Goal: Information Seeking & Learning: Learn about a topic

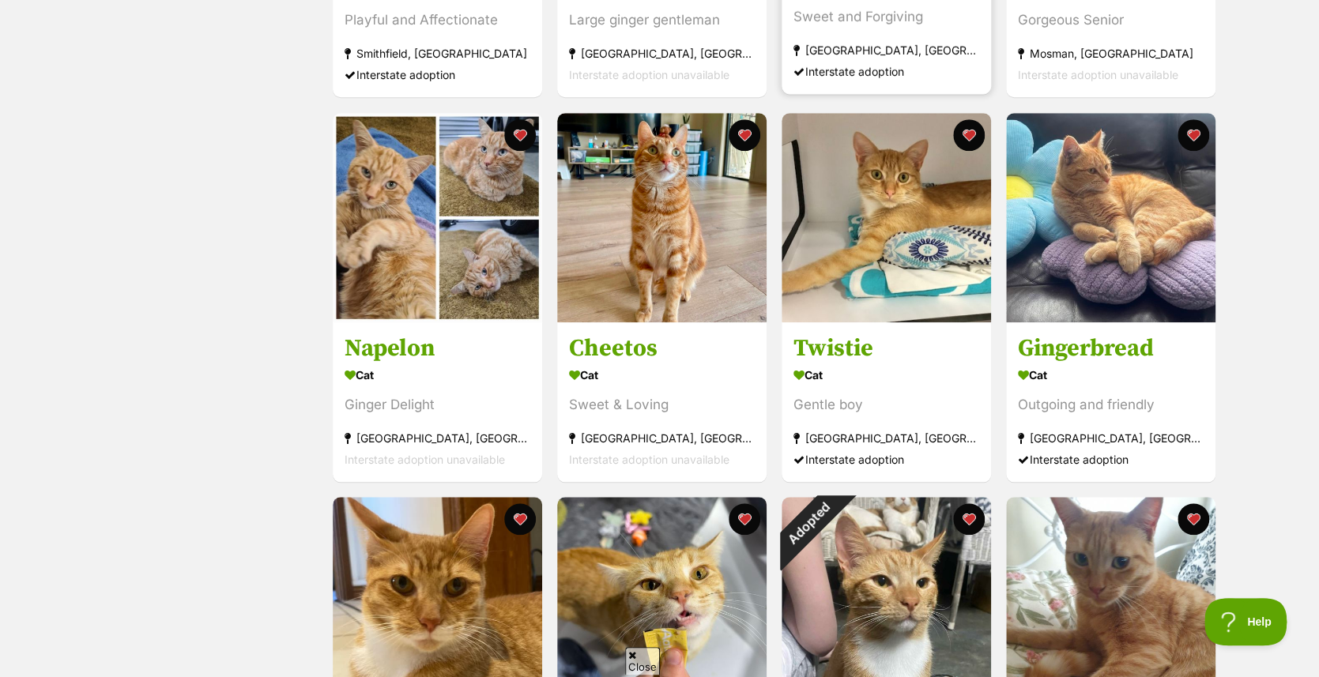
scroll to position [632, 0]
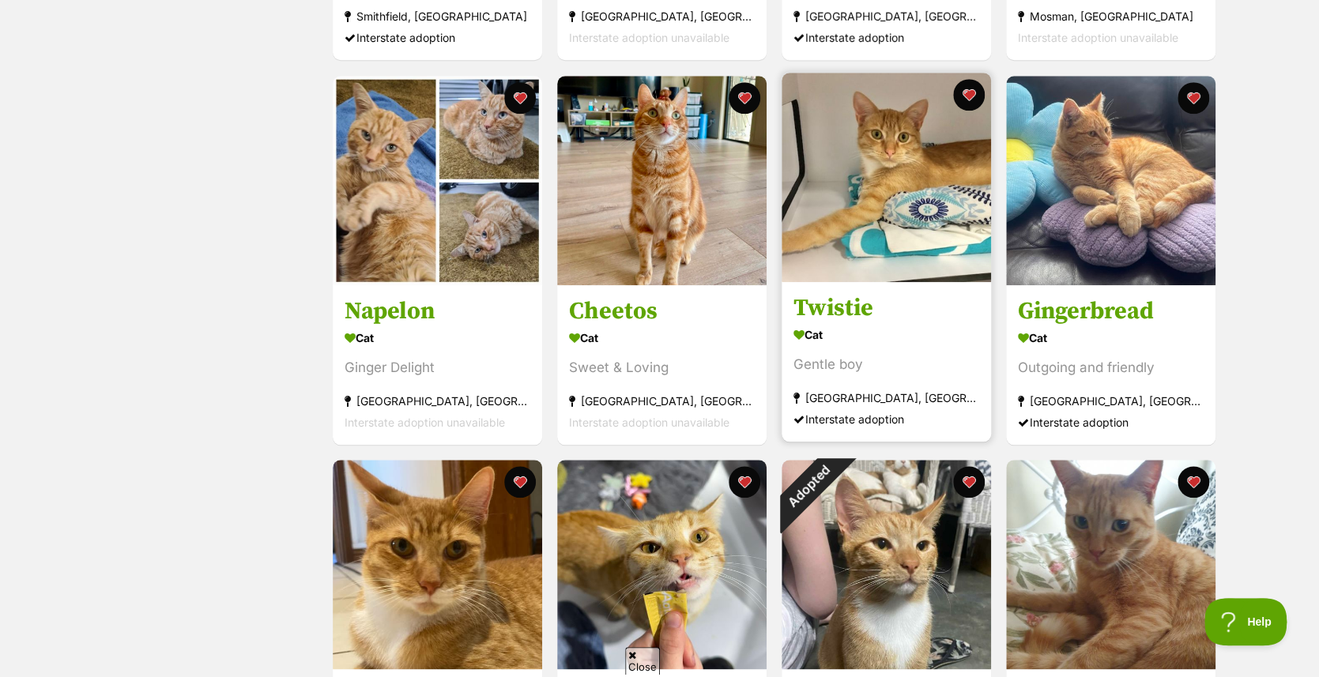
click at [890, 162] on img at bounding box center [886, 177] width 209 height 209
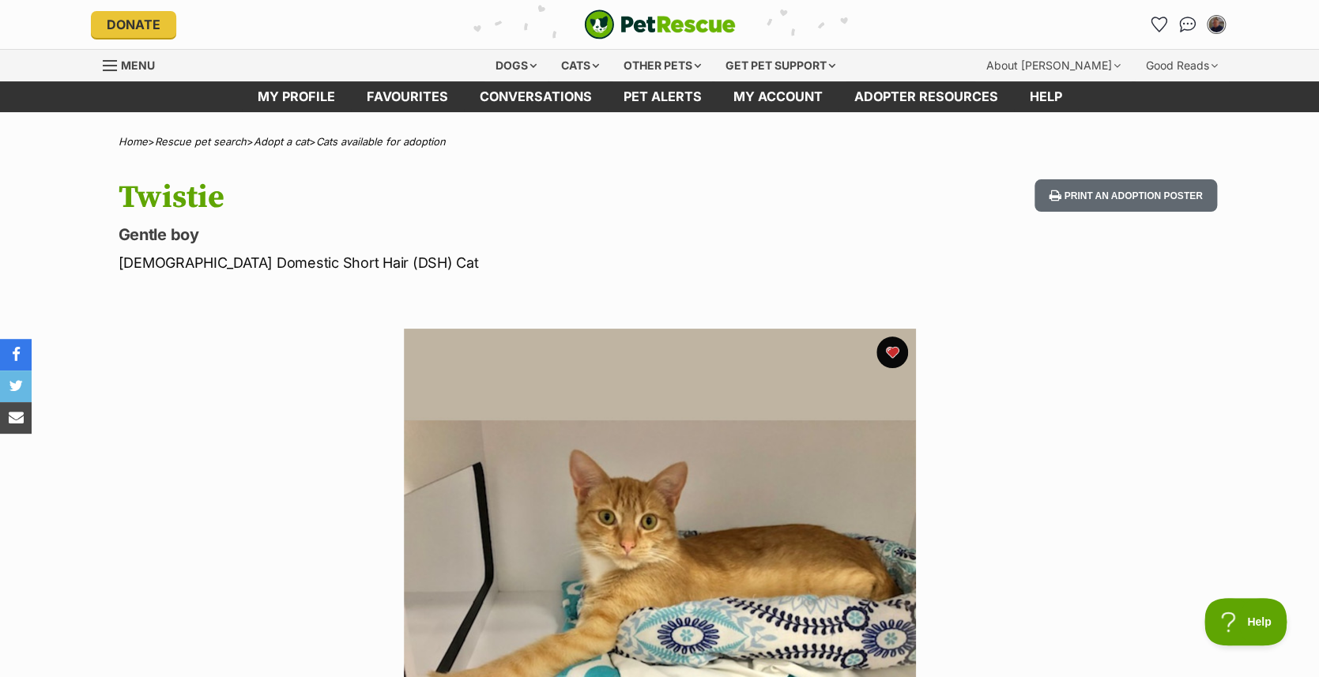
click at [578, 429] on img at bounding box center [660, 585] width 512 height 512
click at [603, 428] on img at bounding box center [660, 585] width 512 height 512
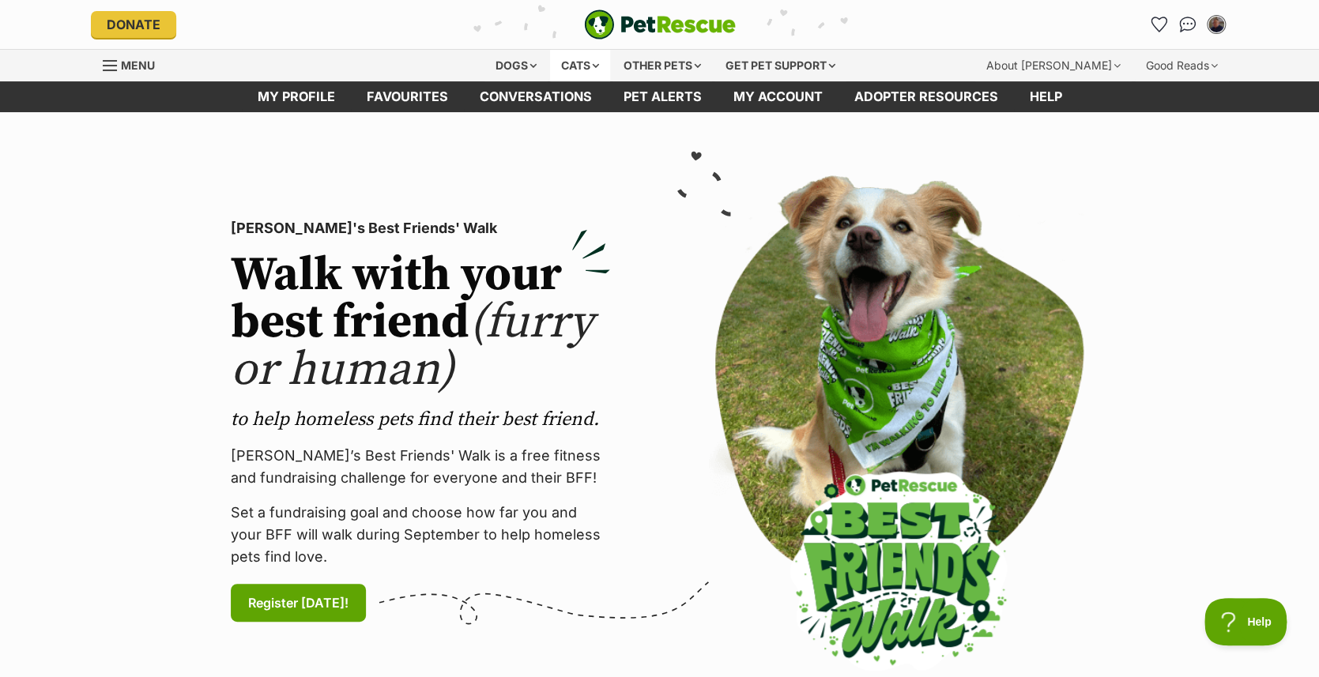
click at [565, 61] on div "Cats" at bounding box center [580, 66] width 60 height 32
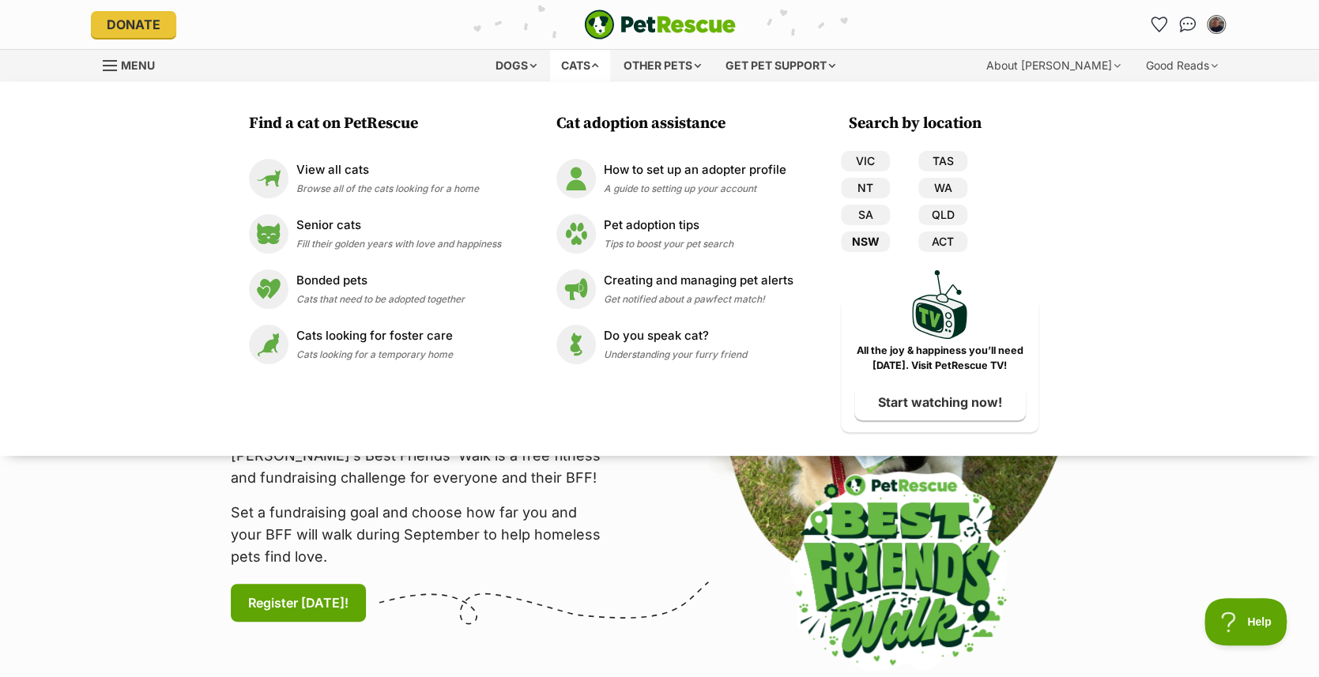
click at [866, 237] on link "NSW" at bounding box center [865, 242] width 49 height 21
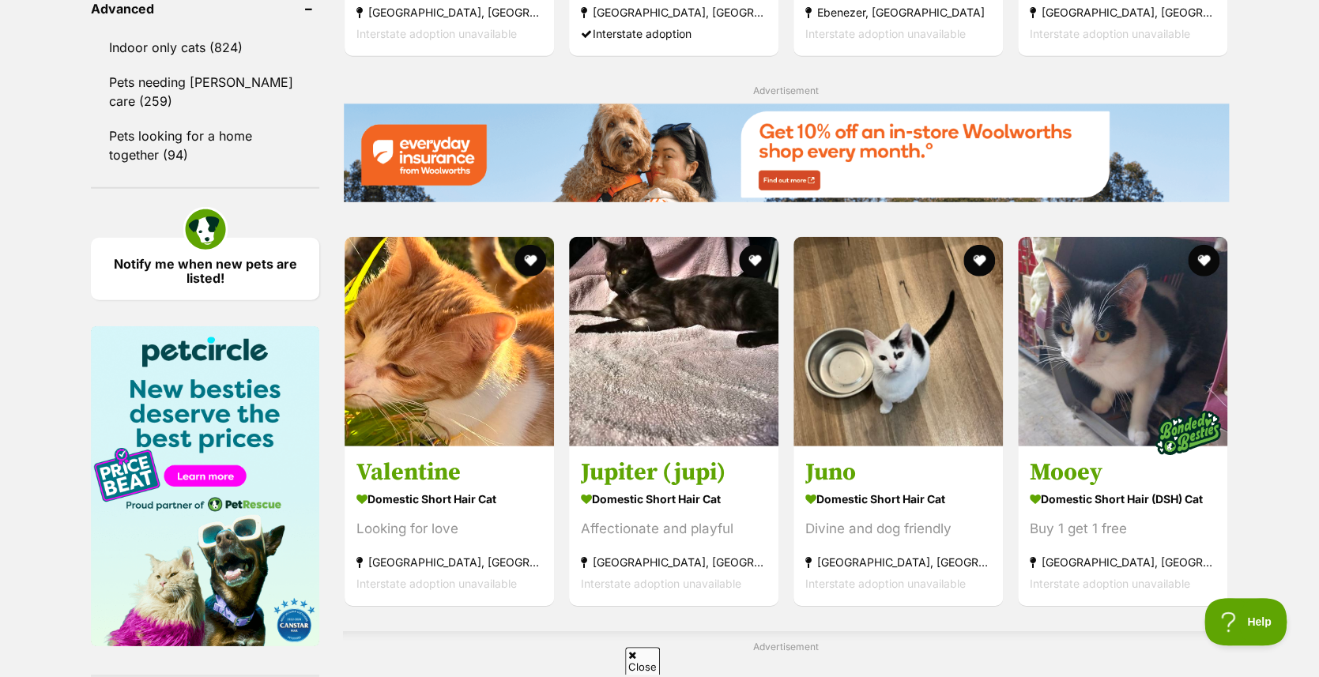
scroll to position [2214, 0]
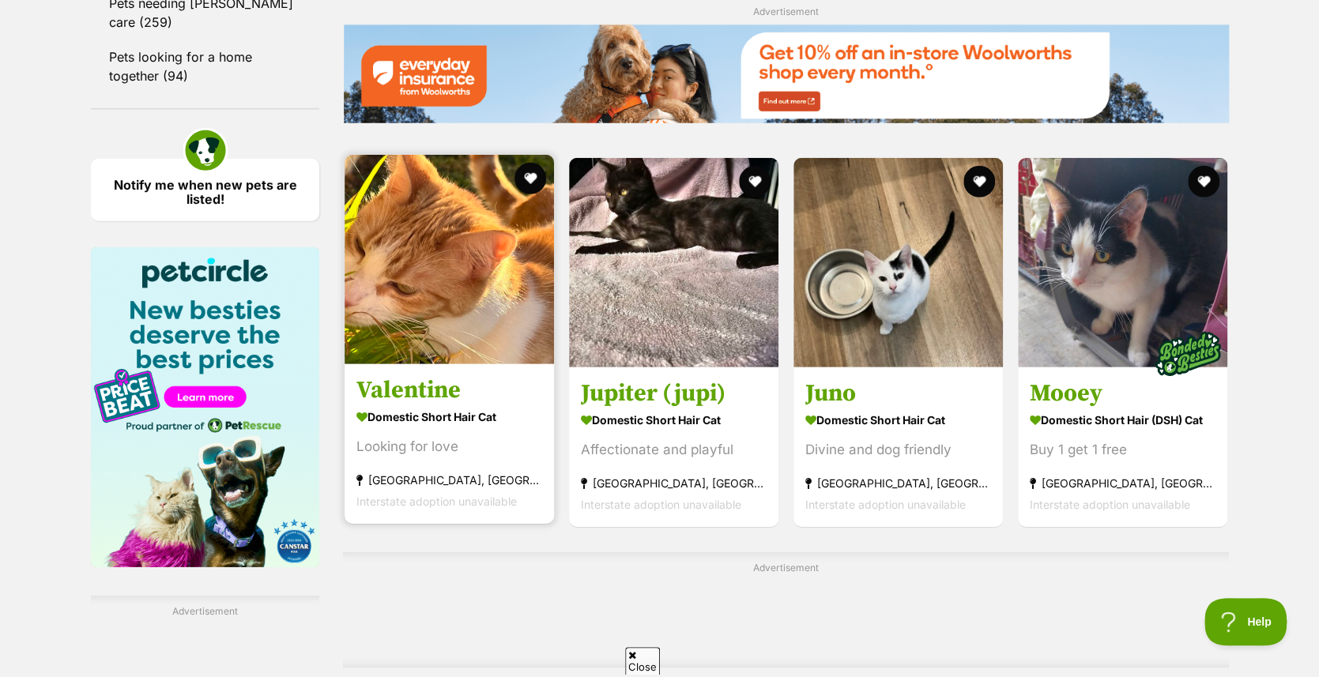
click at [471, 319] on img at bounding box center [449, 259] width 209 height 209
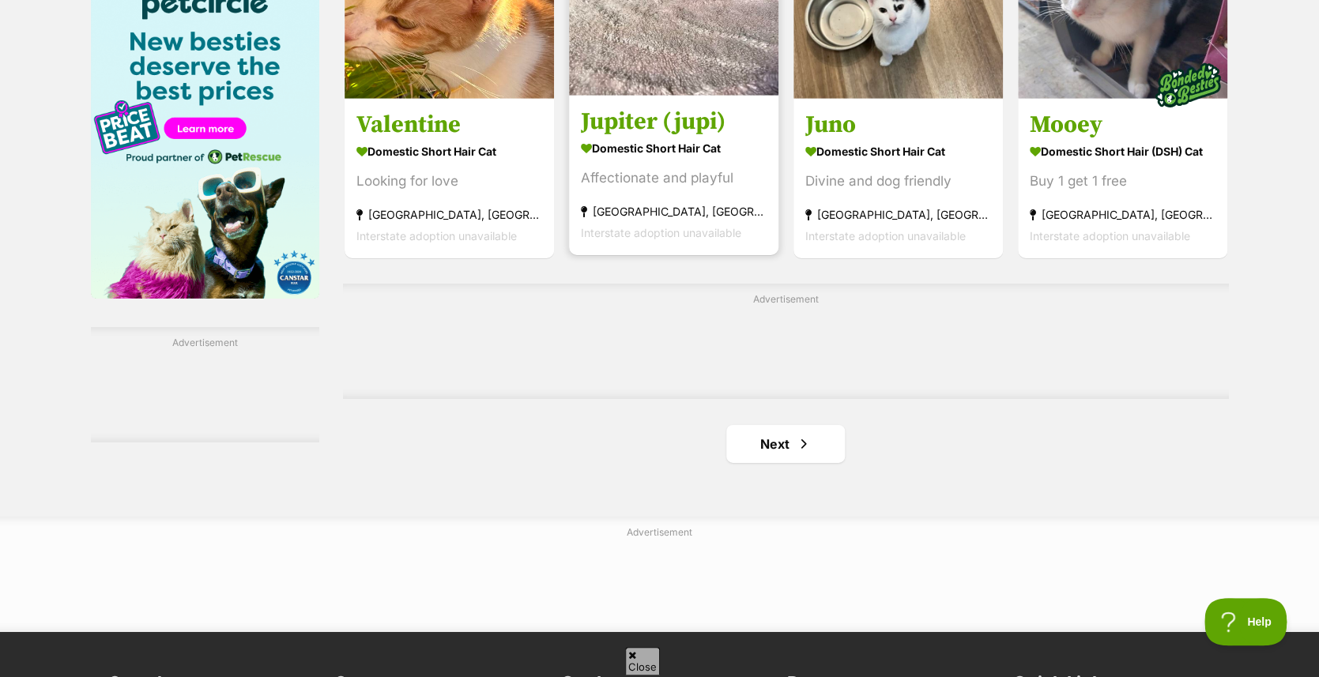
scroll to position [2530, 0]
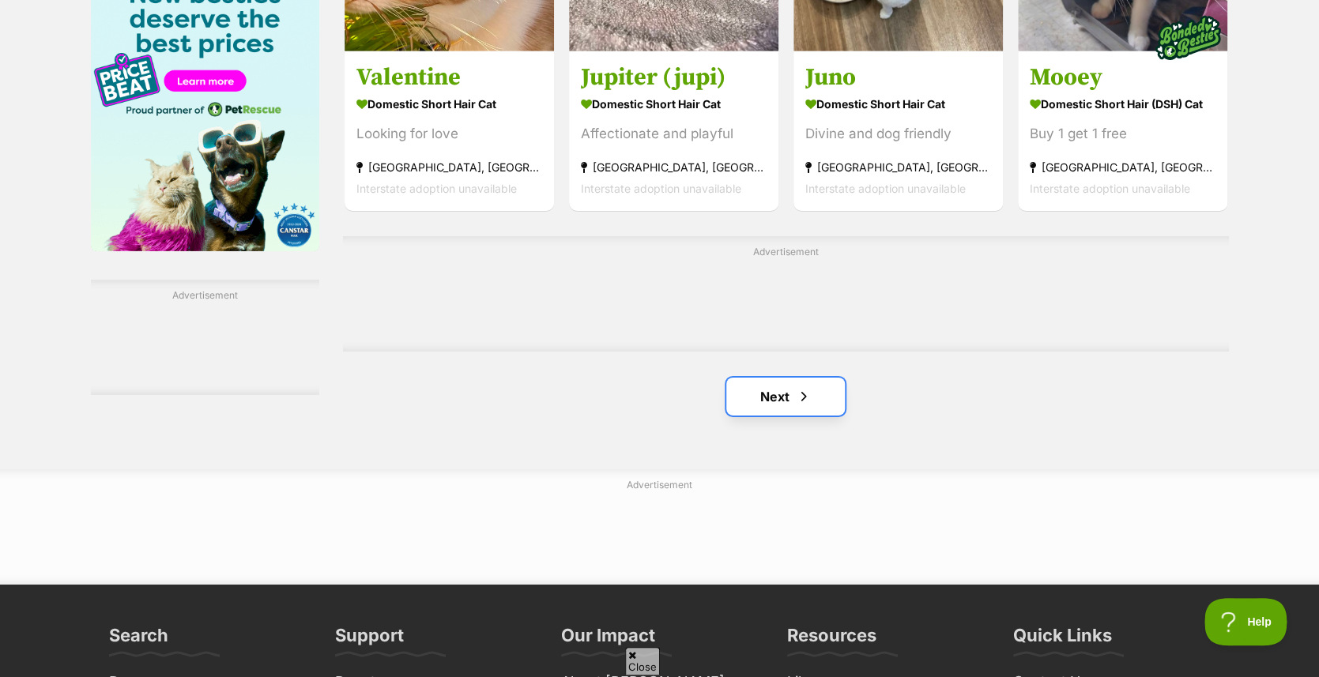
click at [785, 414] on link "Next" at bounding box center [786, 397] width 119 height 38
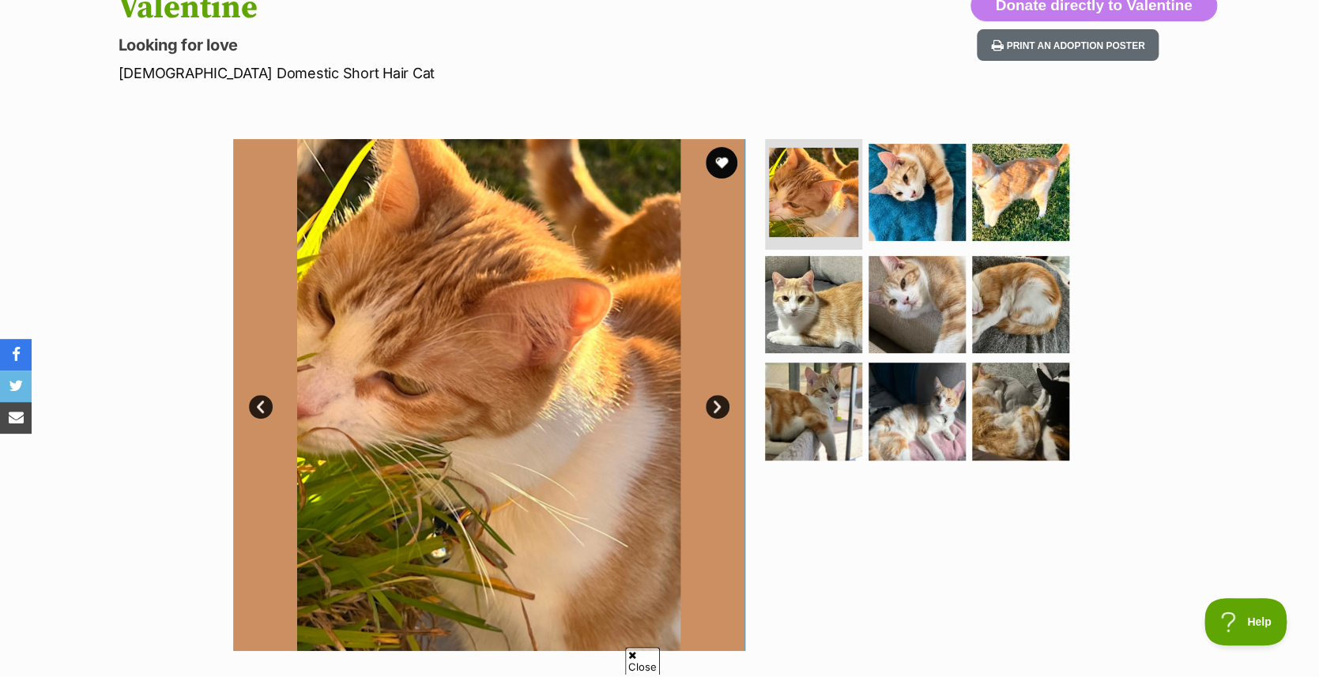
scroll to position [158, 0]
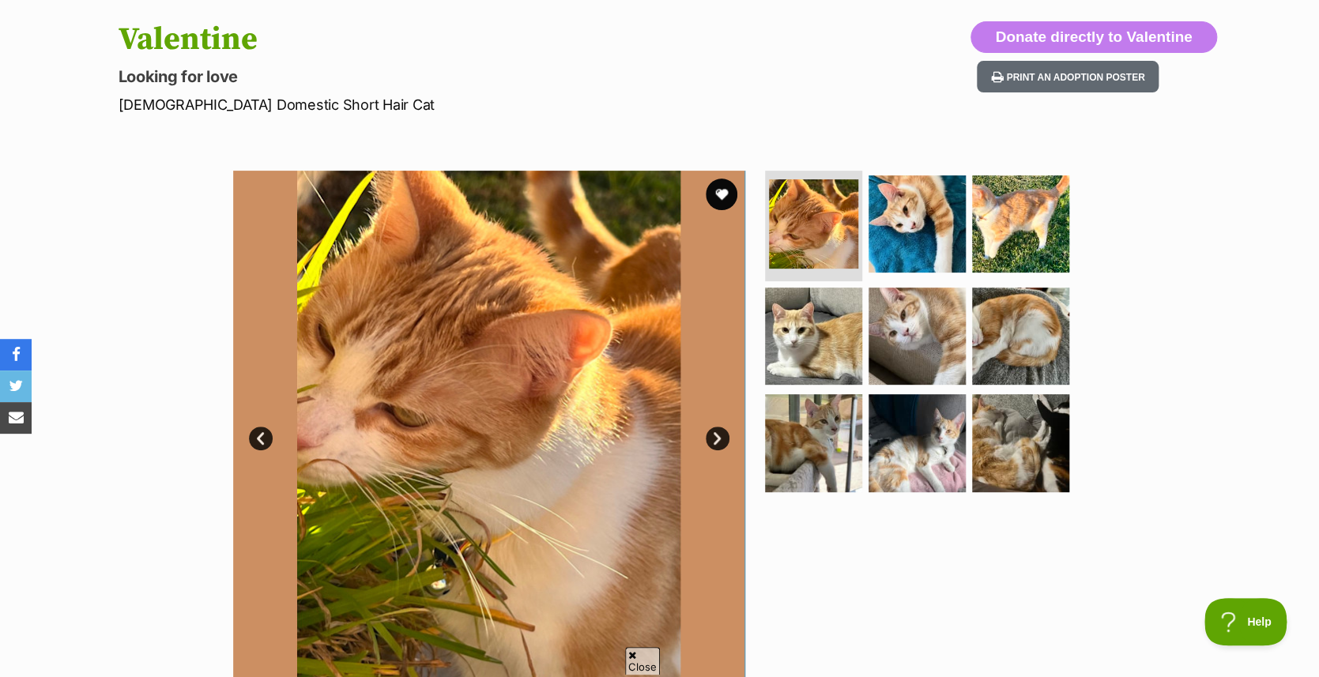
click at [572, 398] on img at bounding box center [489, 427] width 512 height 512
click at [715, 432] on link "Next" at bounding box center [718, 439] width 24 height 24
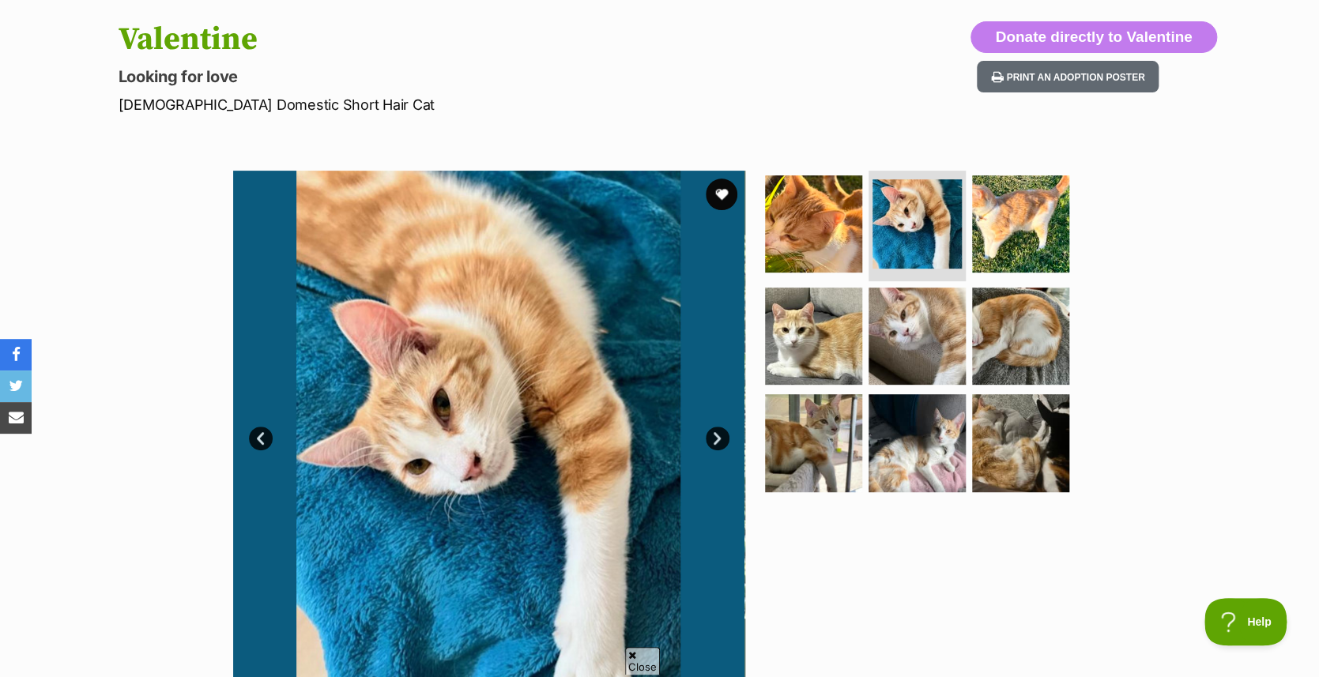
click at [715, 432] on link "Next" at bounding box center [718, 439] width 24 height 24
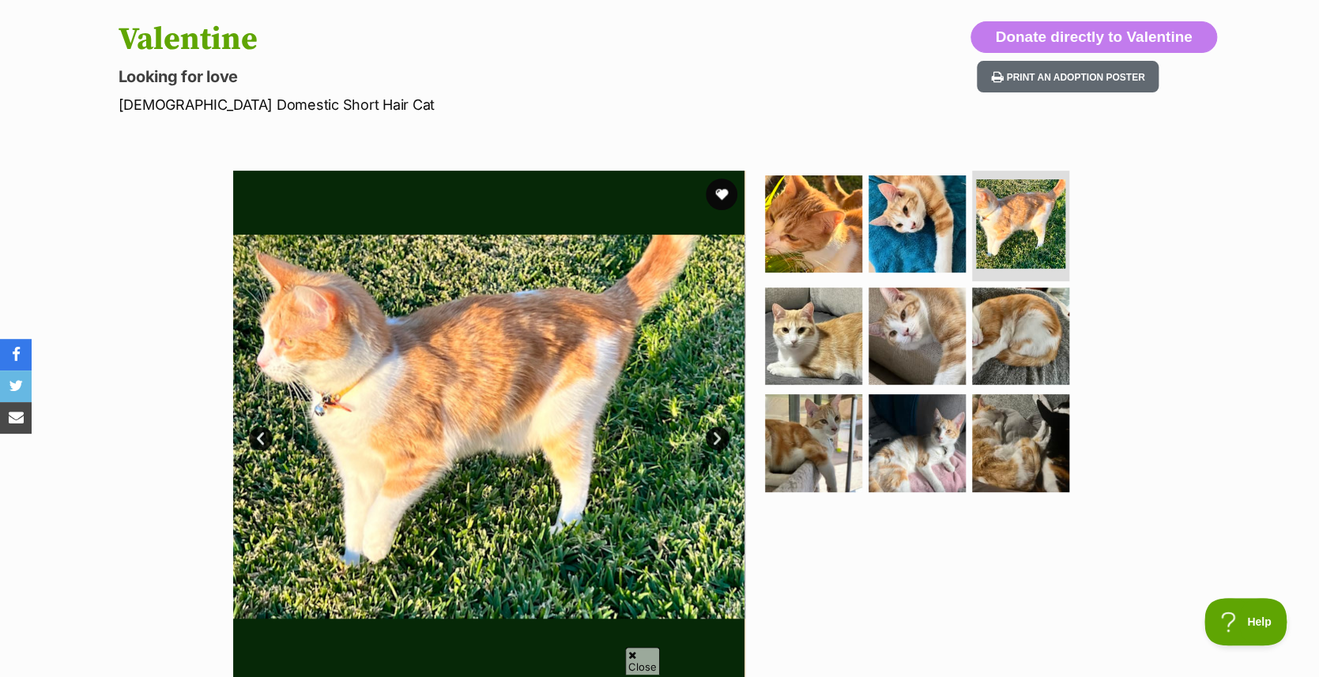
click at [715, 432] on link "Next" at bounding box center [718, 439] width 24 height 24
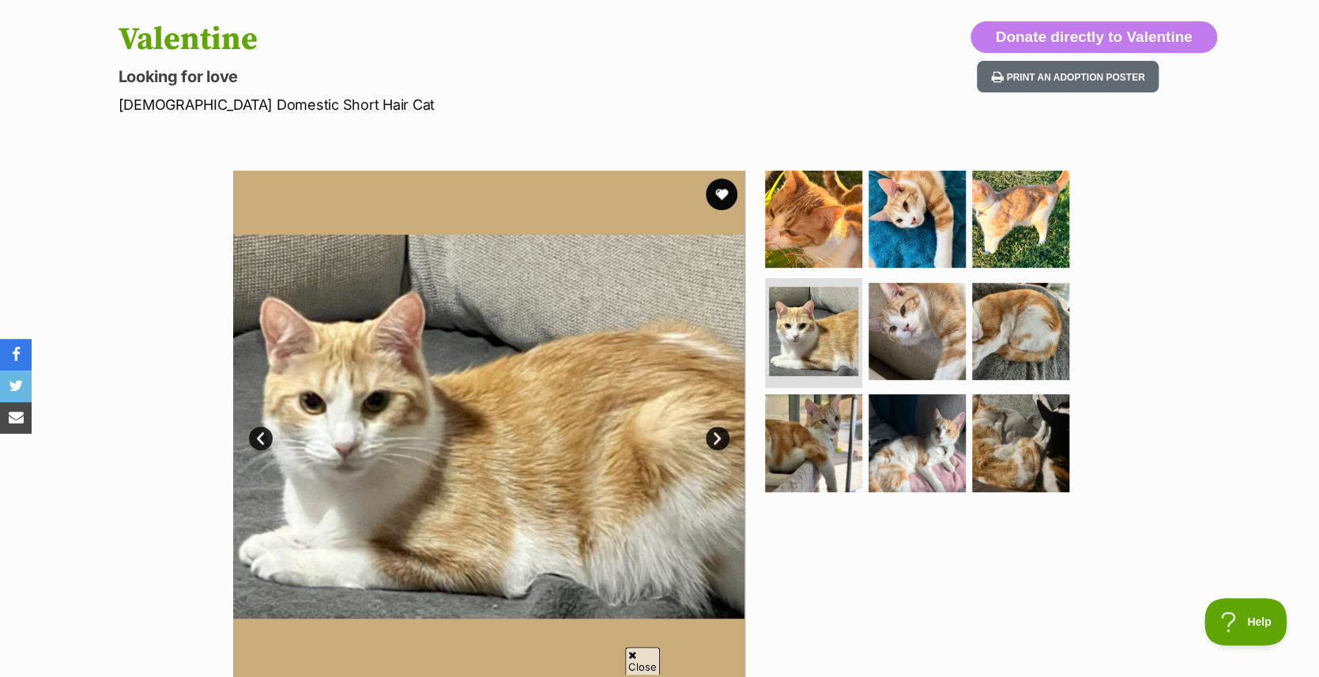
click at [715, 432] on link "Next" at bounding box center [718, 439] width 24 height 24
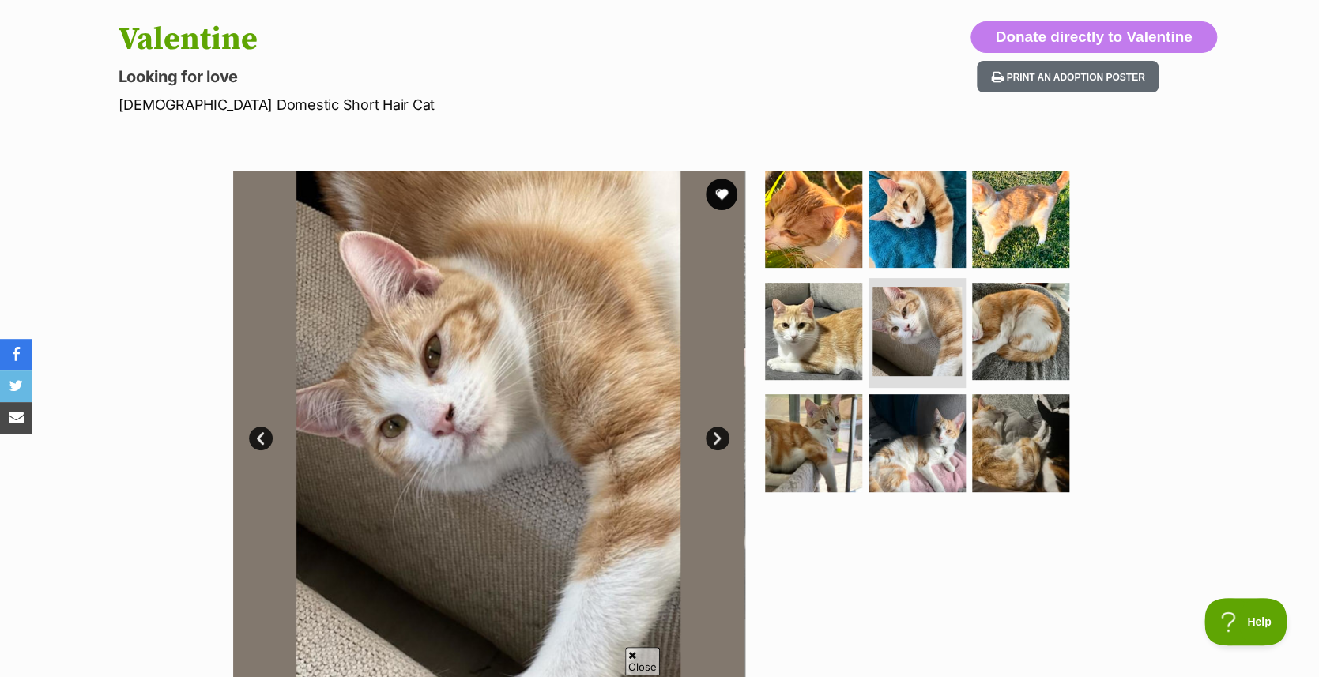
click at [715, 432] on link "Next" at bounding box center [718, 439] width 24 height 24
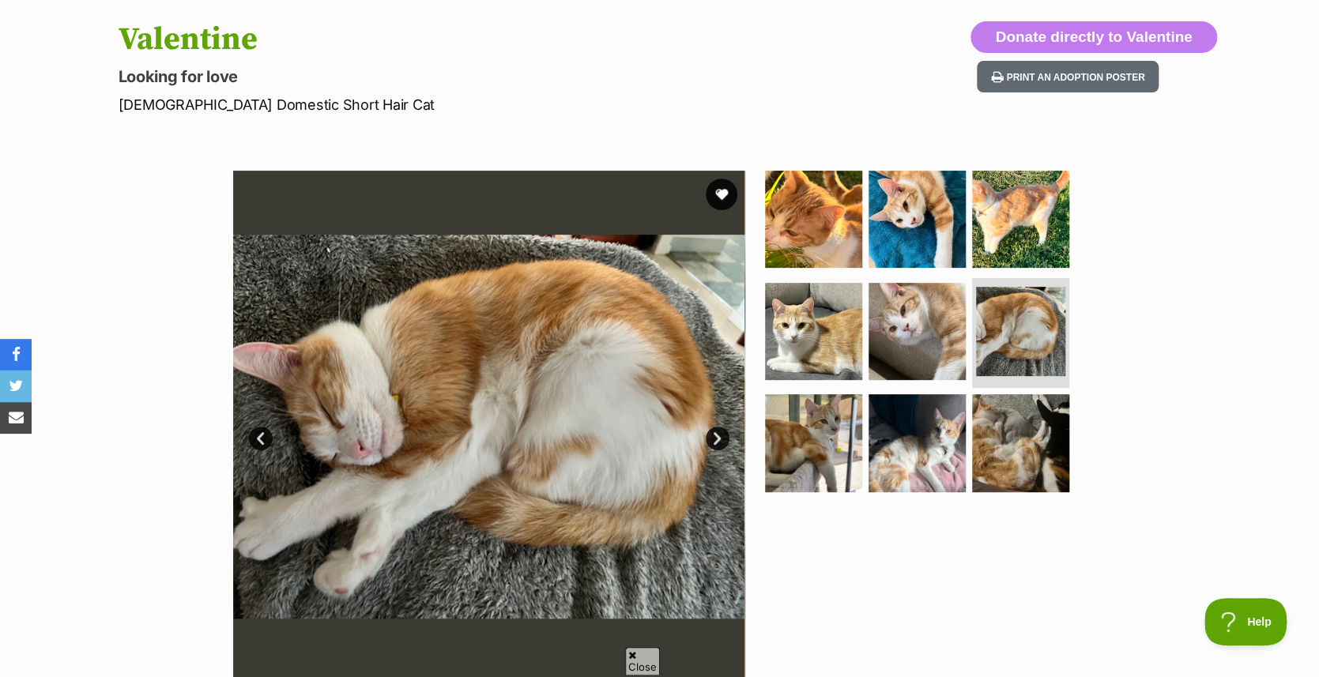
click at [715, 432] on link "Next" at bounding box center [718, 439] width 24 height 24
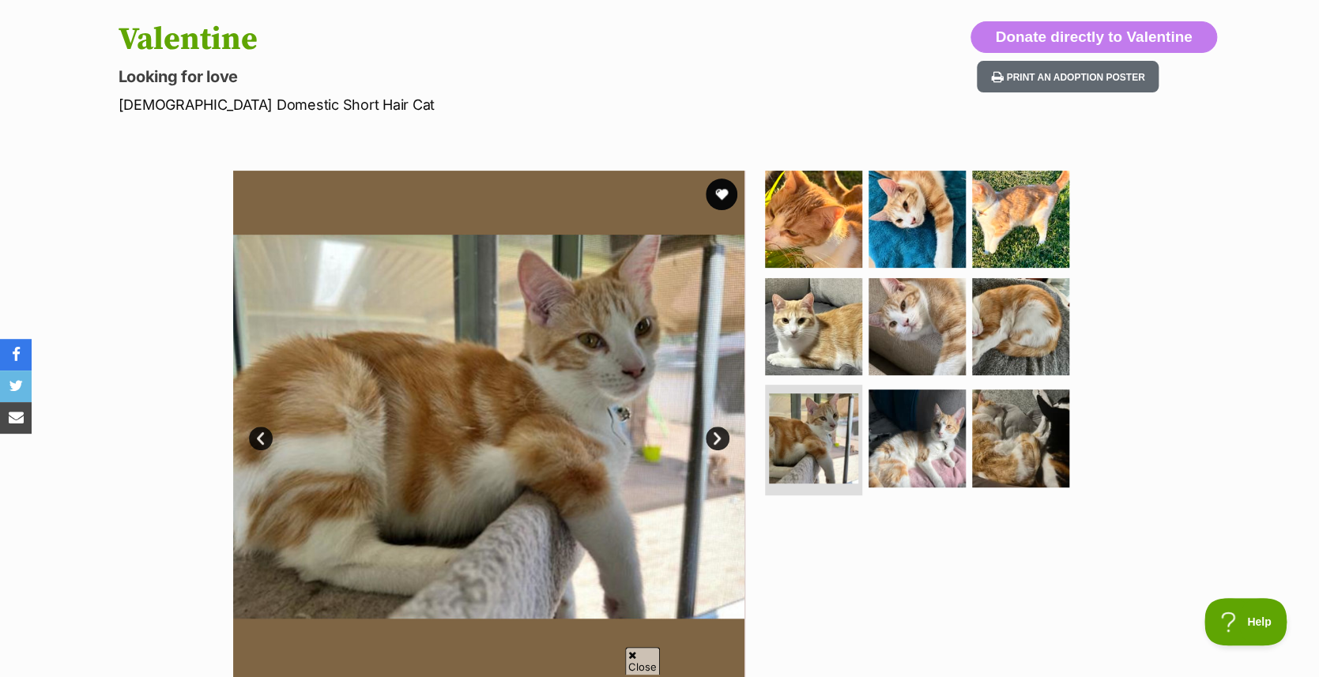
click at [715, 432] on link "Next" at bounding box center [718, 439] width 24 height 24
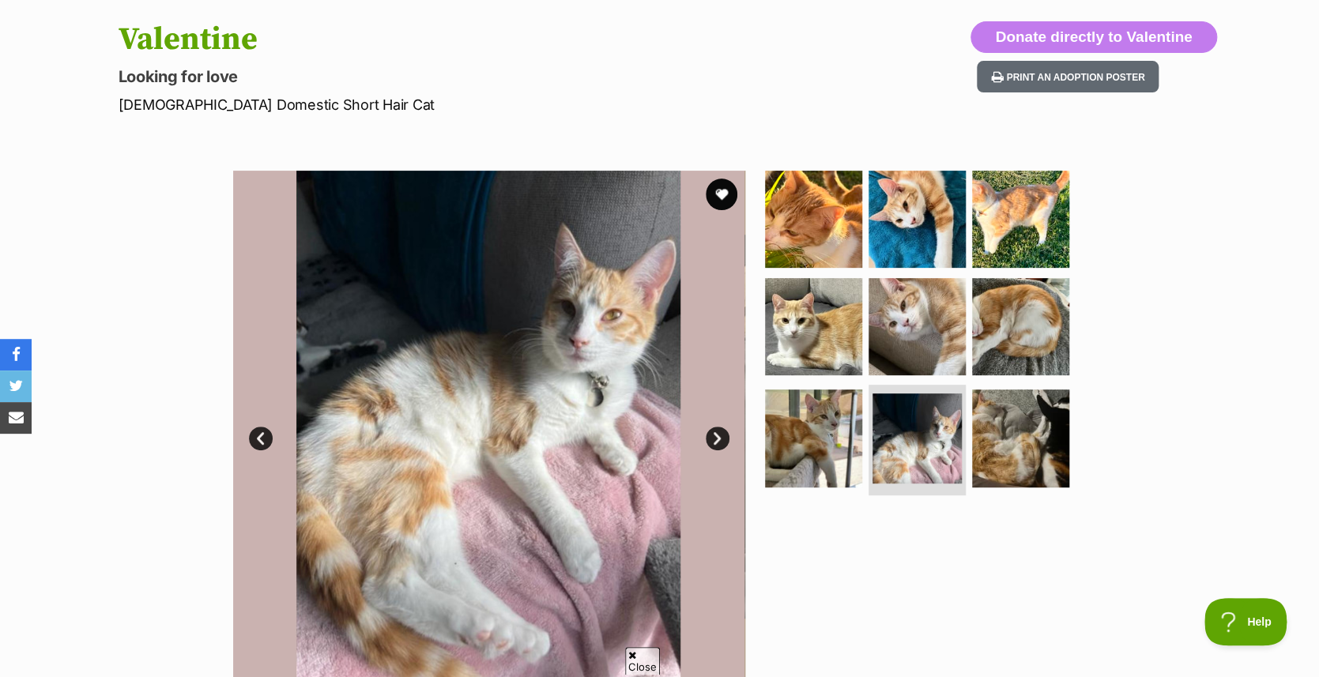
click at [715, 432] on link "Next" at bounding box center [718, 439] width 24 height 24
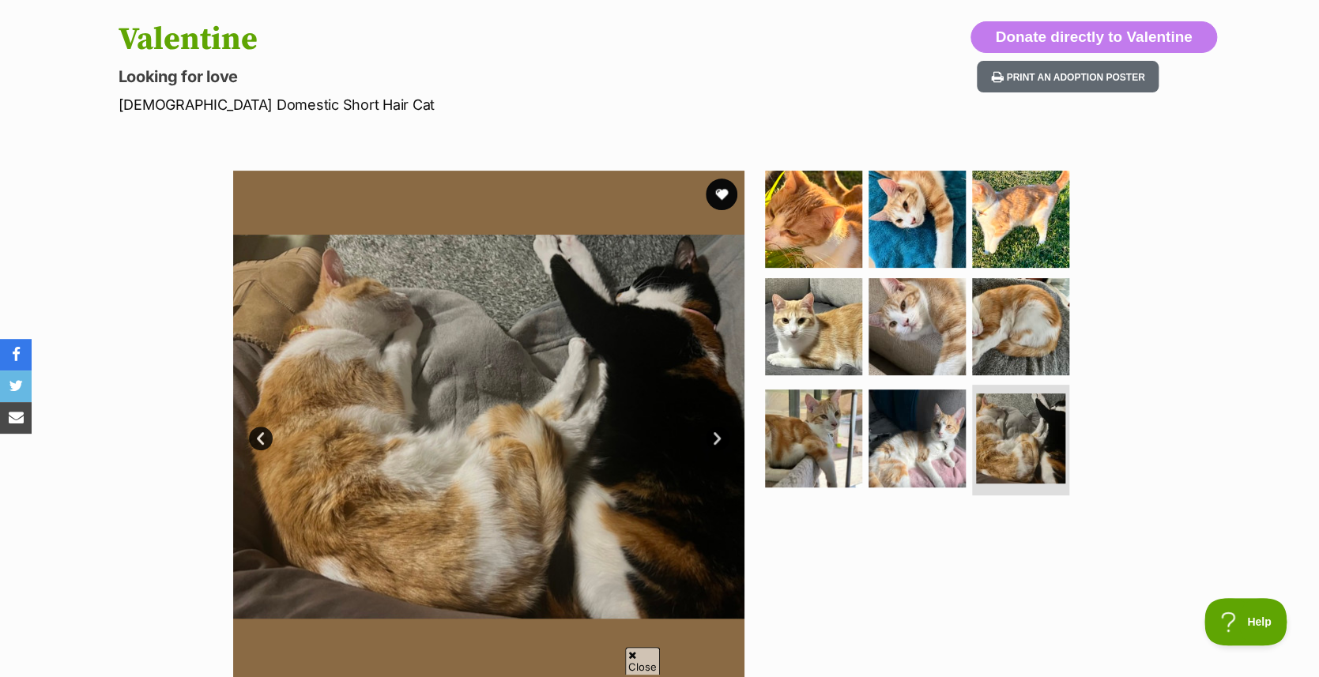
click at [715, 432] on link "Next" at bounding box center [718, 439] width 24 height 24
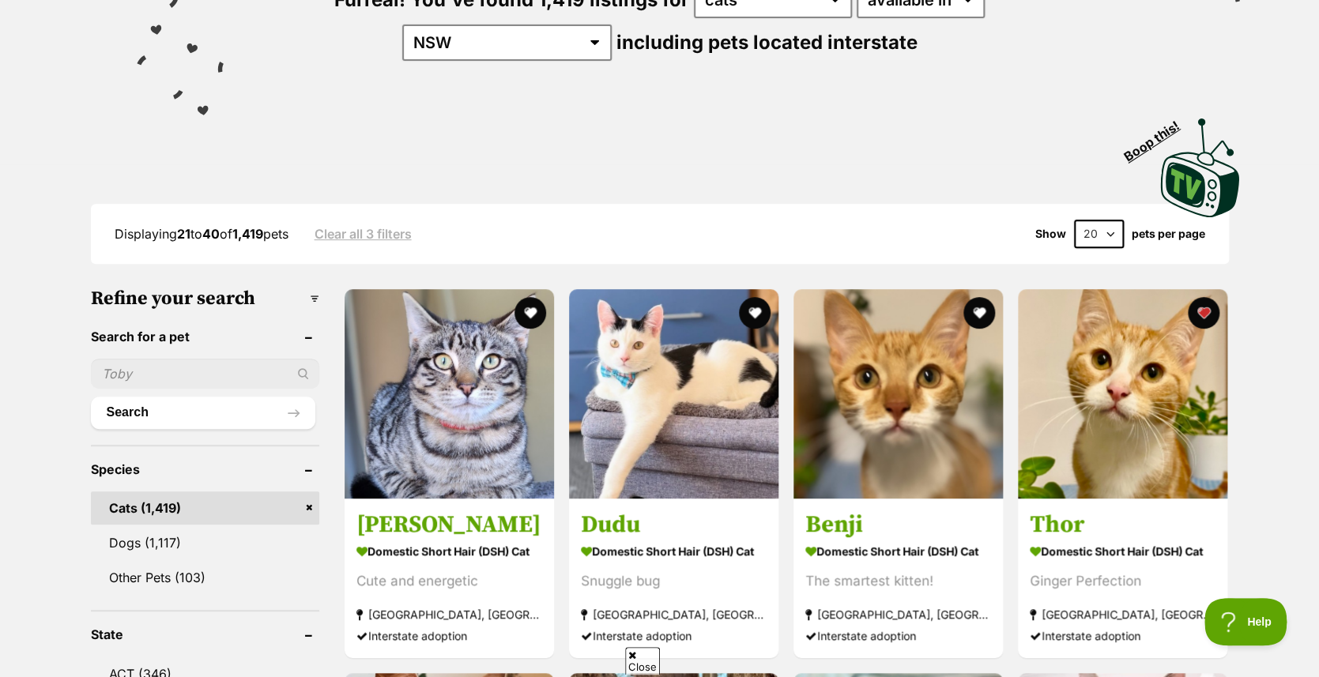
scroll to position [316, 0]
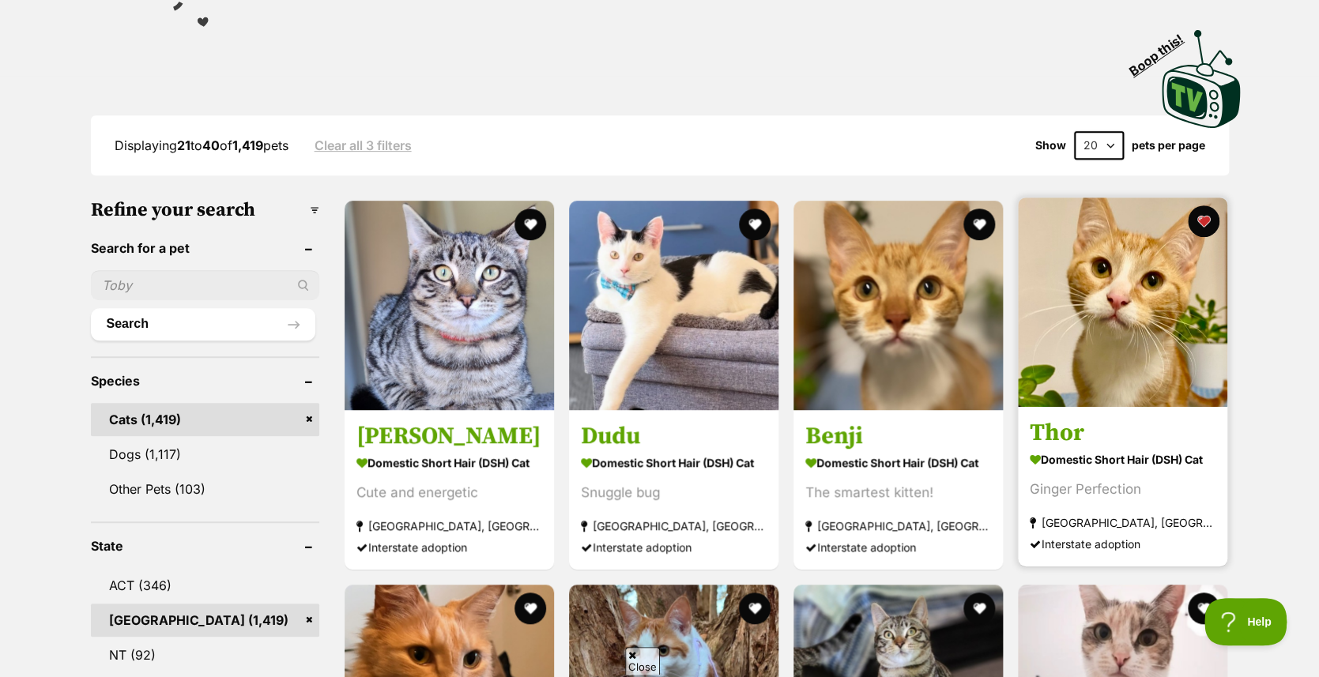
click at [1103, 353] on img at bounding box center [1122, 302] width 209 height 209
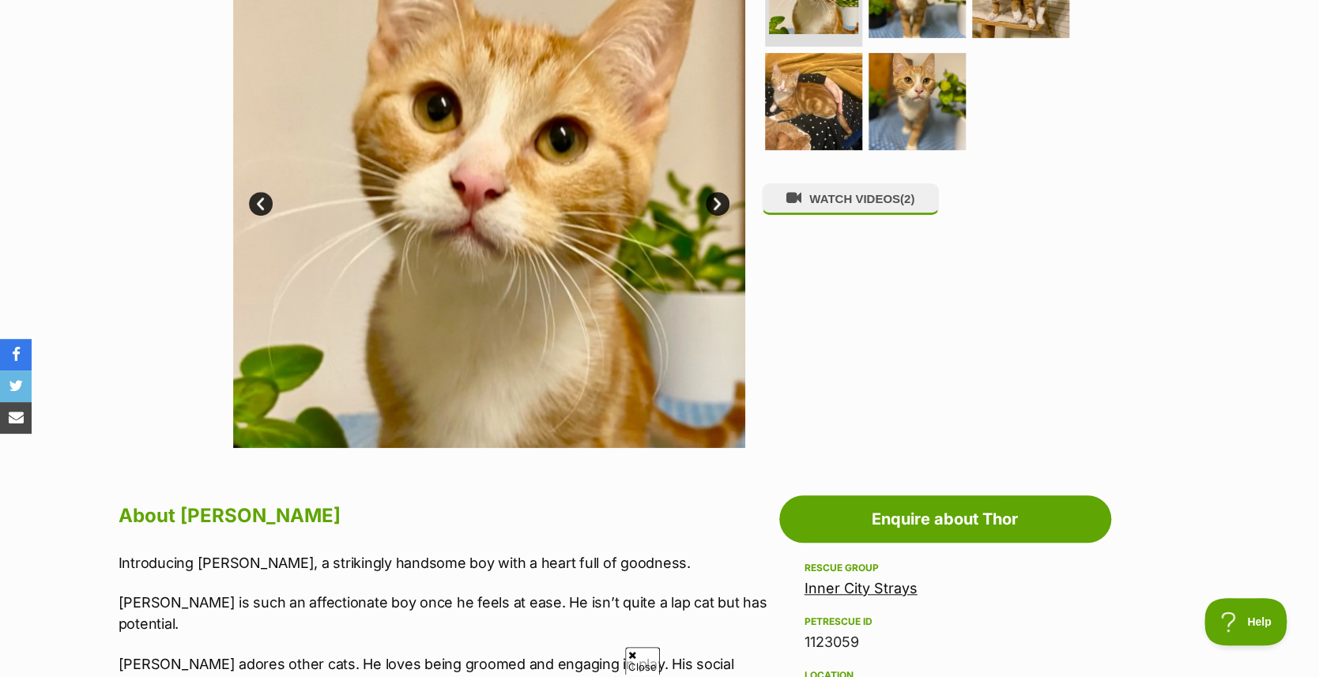
scroll to position [395, 0]
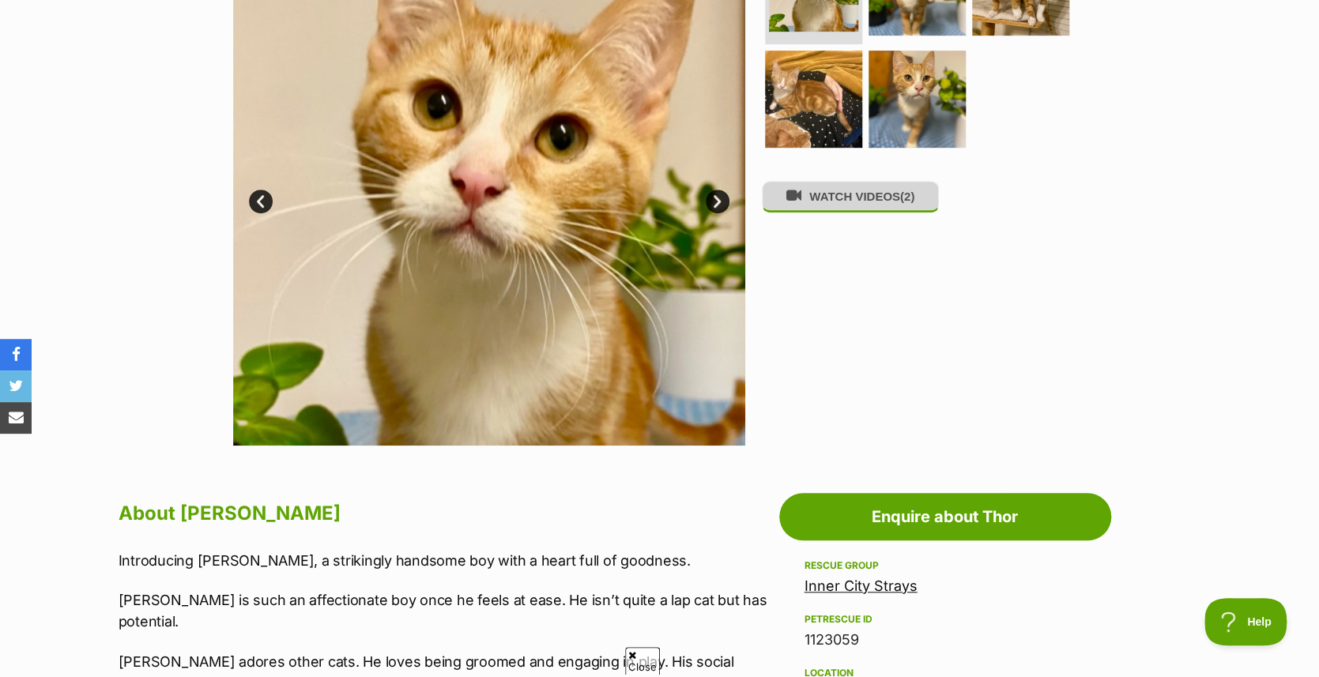
click at [843, 201] on button "WATCH VIDEOS (2)" at bounding box center [850, 196] width 177 height 31
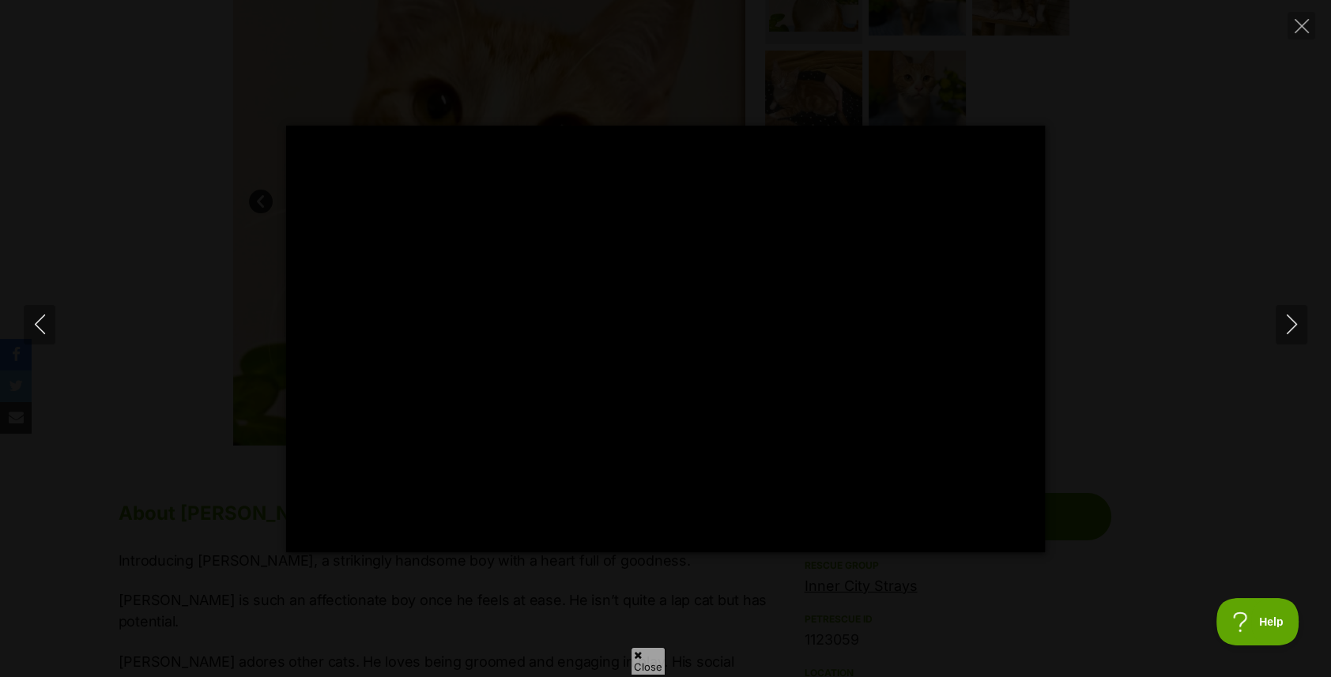
type input "100"
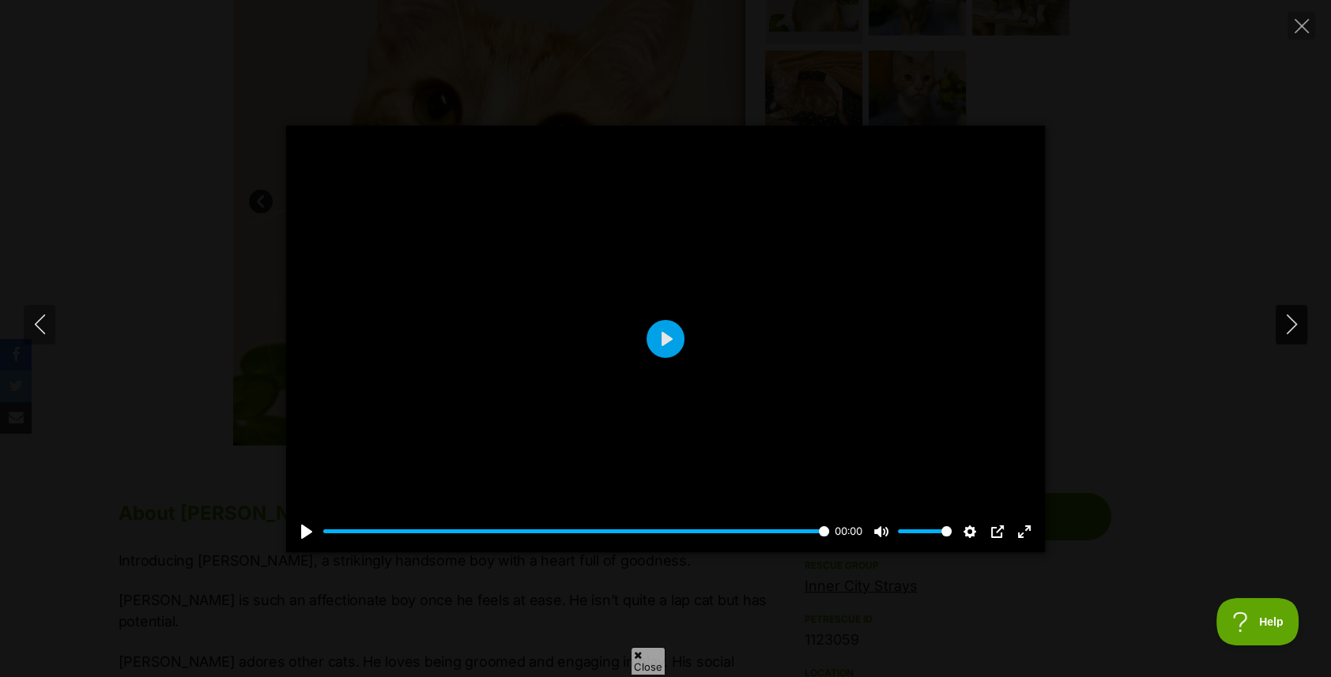
click at [1293, 318] on icon "Next" at bounding box center [1292, 325] width 20 height 20
click at [665, 339] on button "Play" at bounding box center [666, 339] width 38 height 38
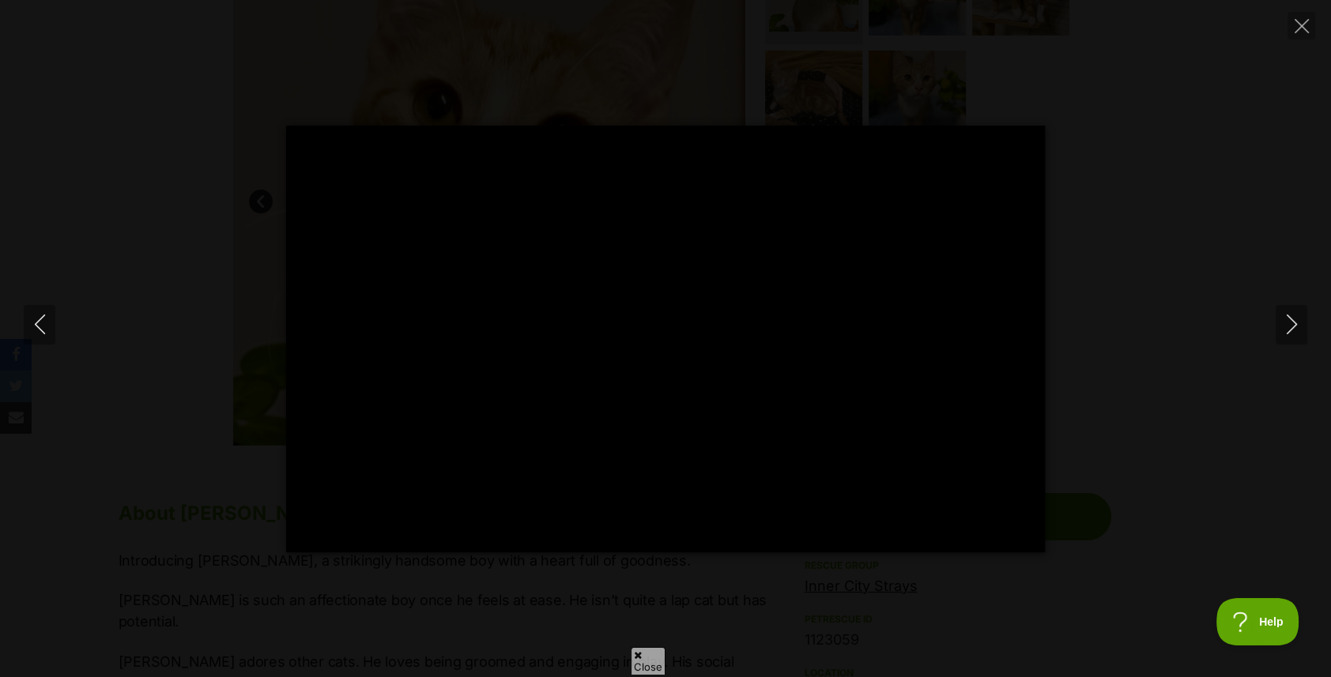
click at [1319, 323] on div "Pause Play % buffered 00:00 -00:02 Unmute Mute Disable captions Enable captions…" at bounding box center [665, 339] width 1331 height 427
type input "63.35"
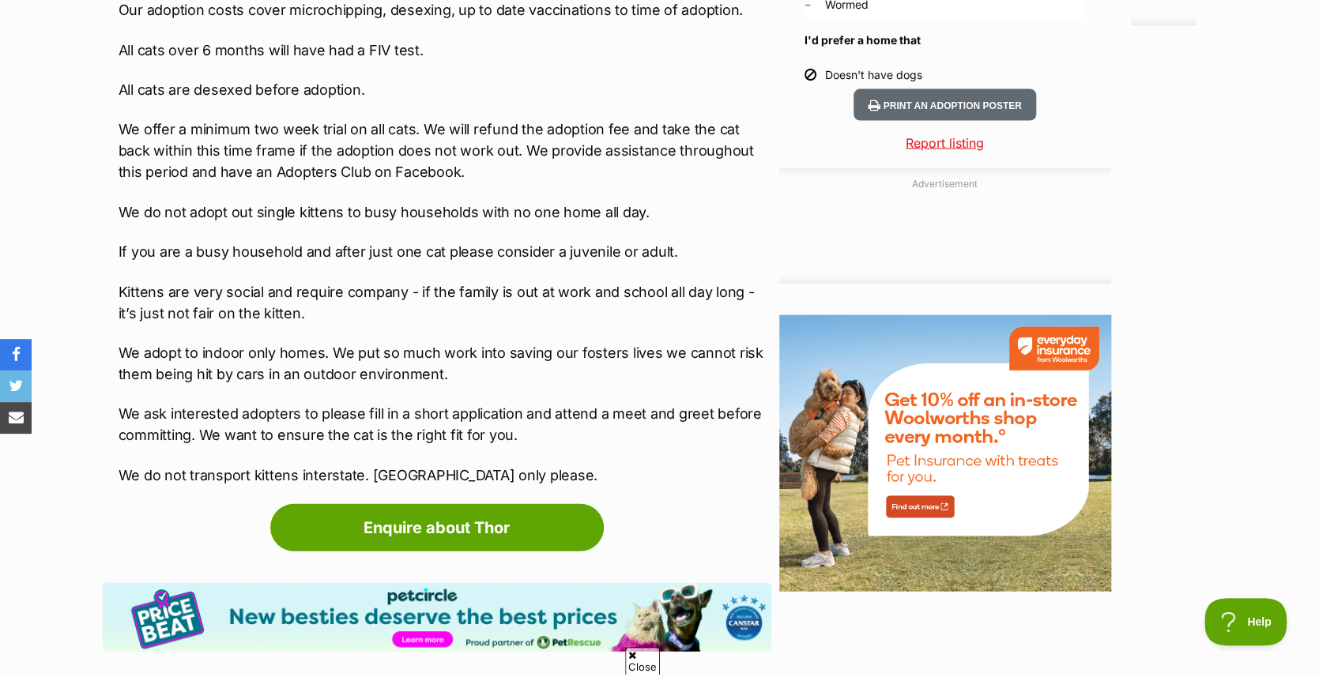
scroll to position [1818, 0]
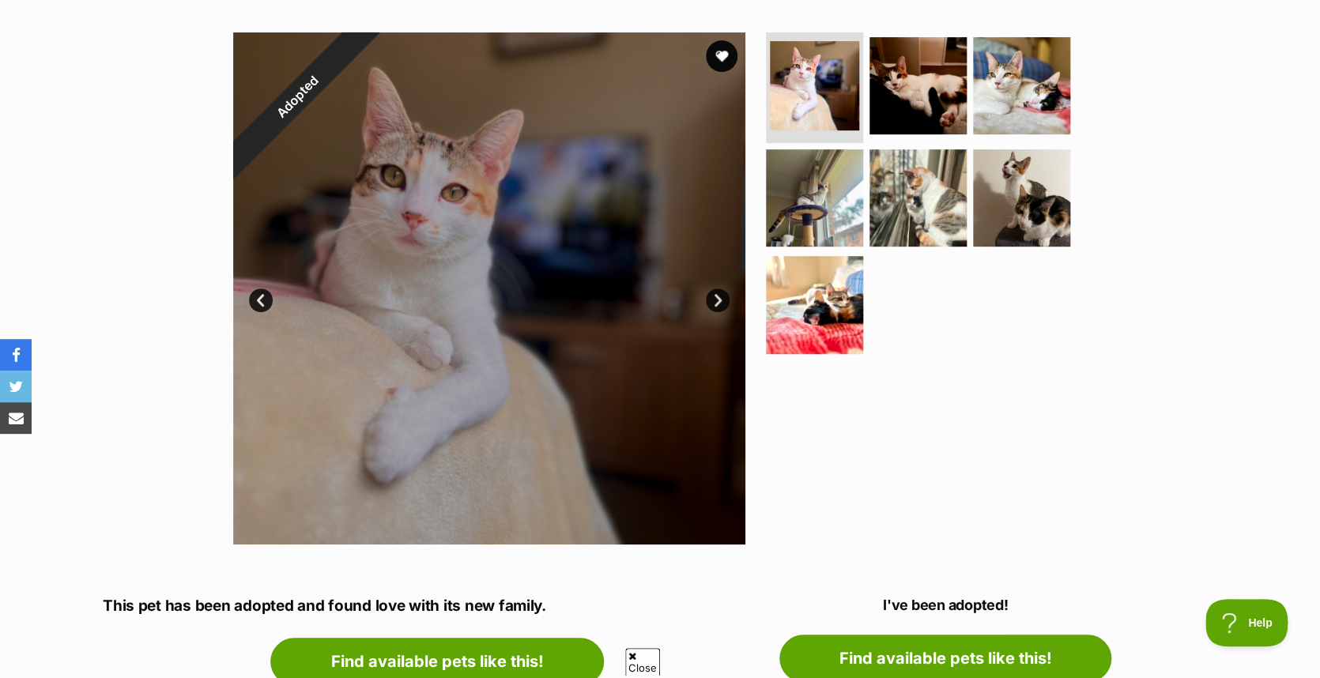
scroll to position [237, 0]
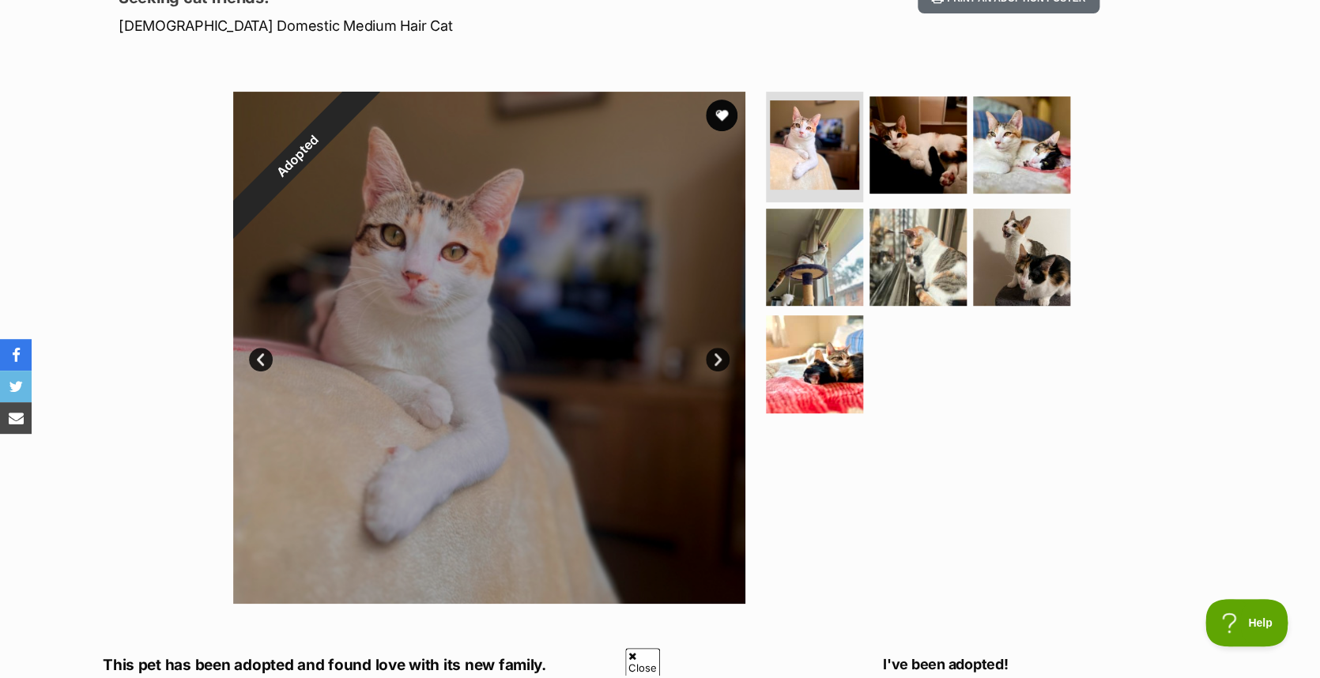
click at [713, 356] on link "Next" at bounding box center [718, 360] width 24 height 24
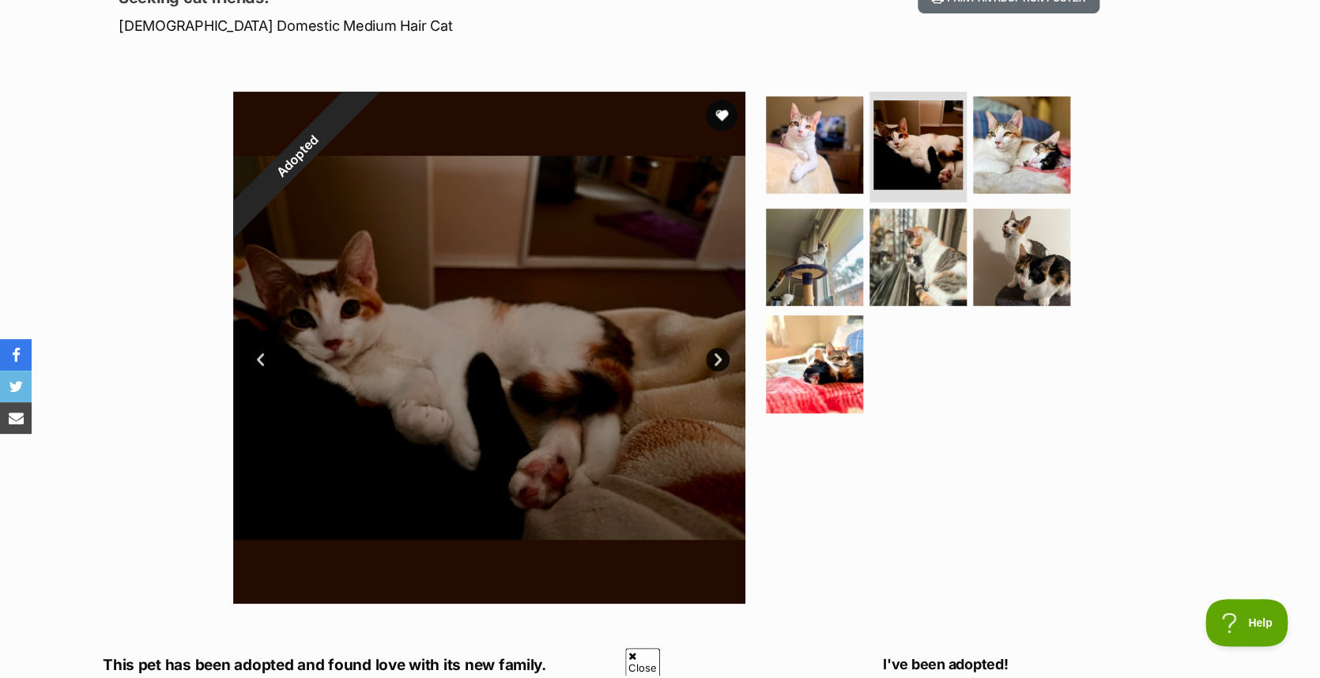
click at [713, 356] on link "Next" at bounding box center [718, 360] width 24 height 24
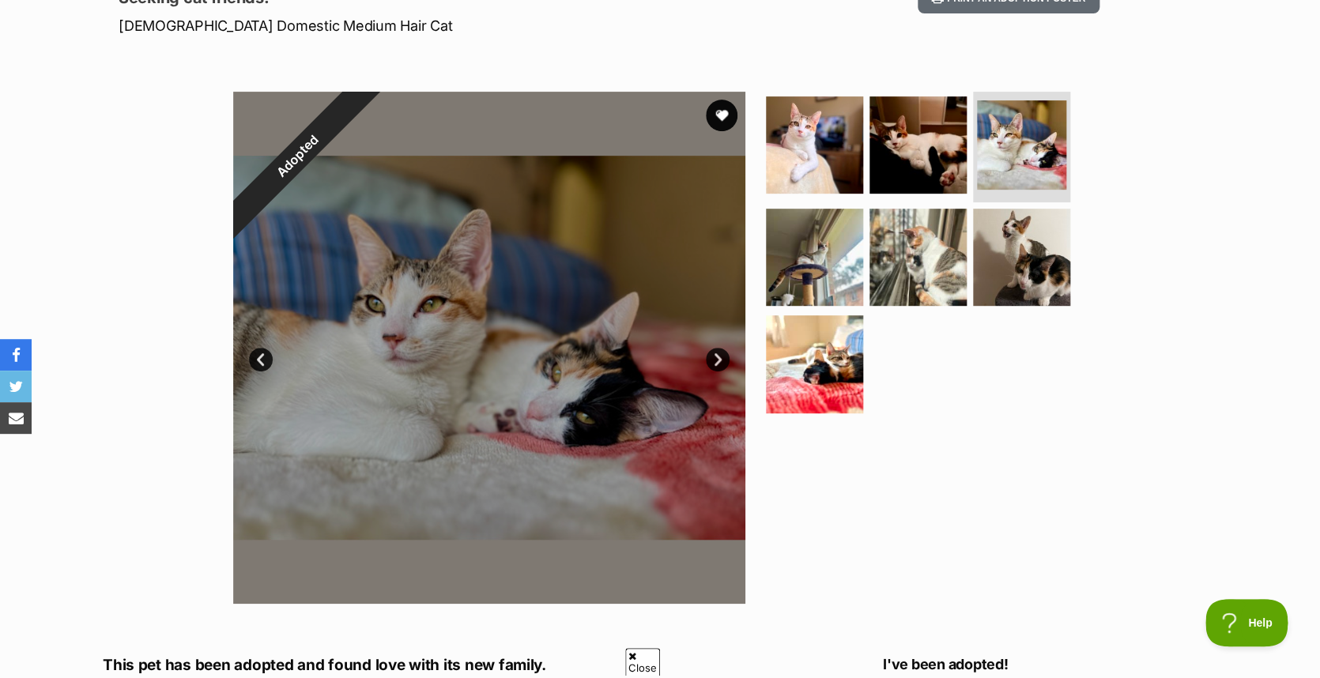
click at [713, 356] on link "Next" at bounding box center [718, 360] width 24 height 24
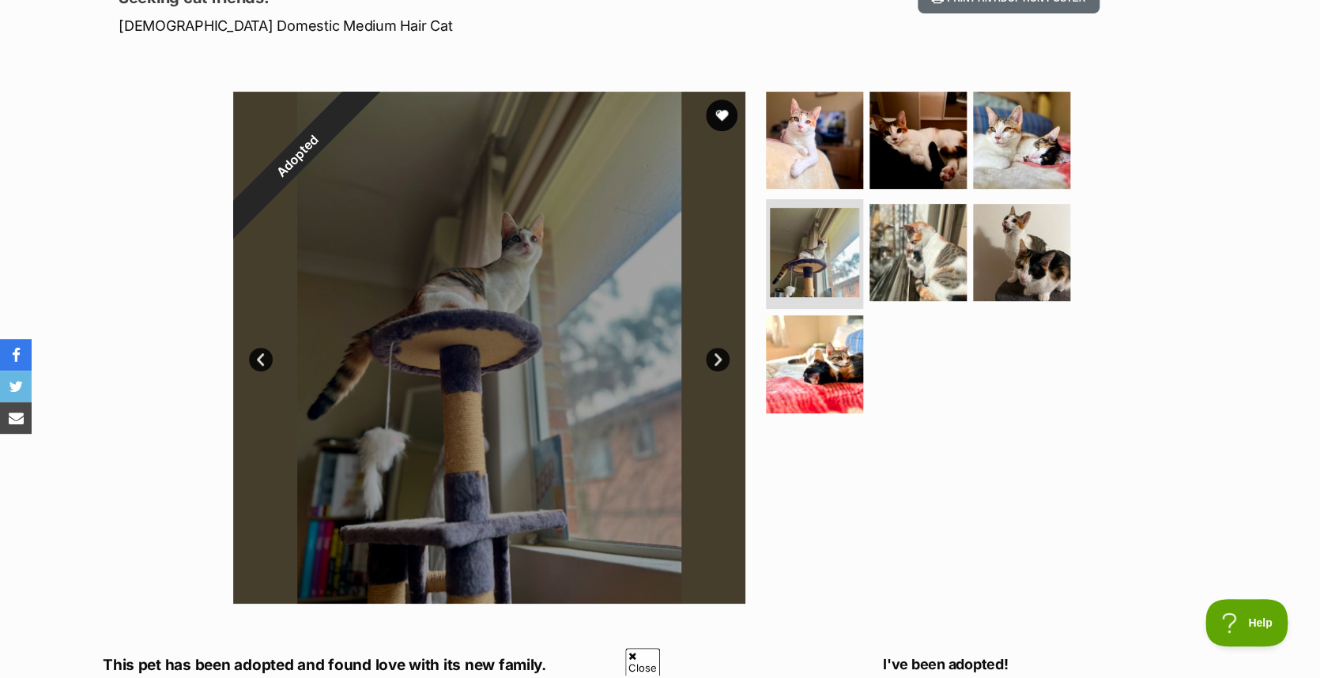
click at [715, 357] on link "Next" at bounding box center [718, 360] width 24 height 24
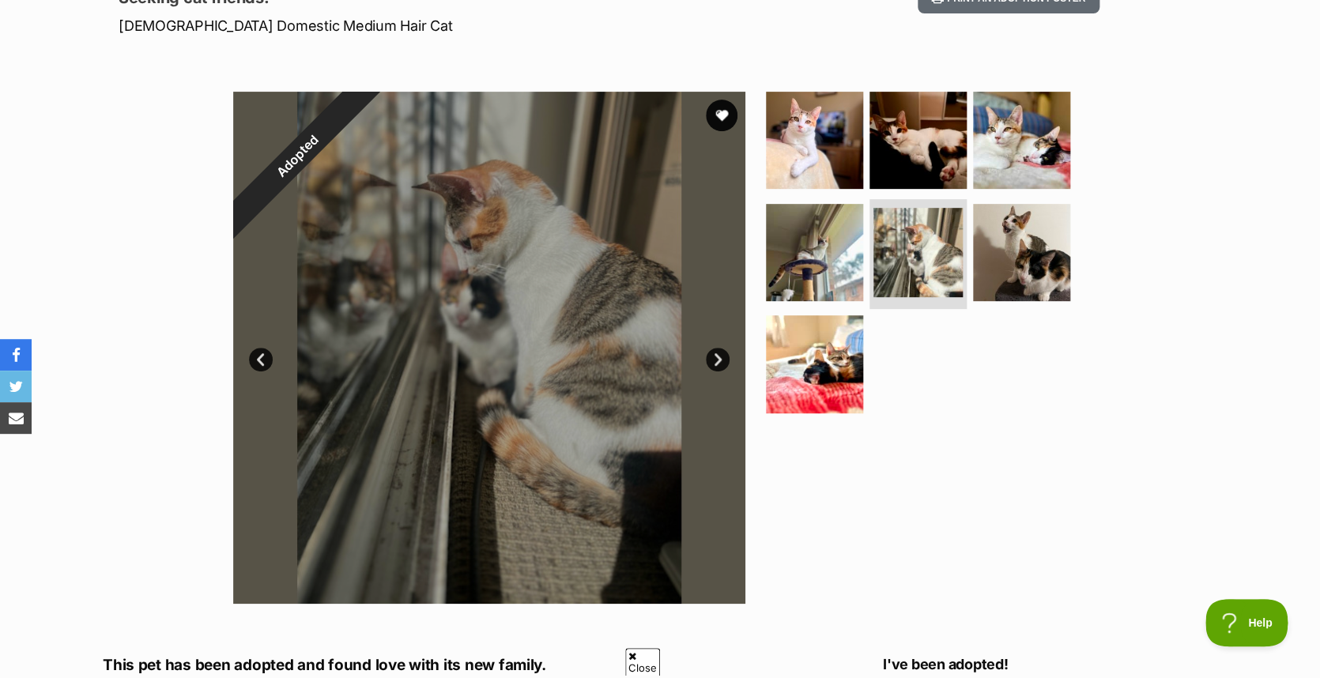
click at [715, 357] on link "Next" at bounding box center [718, 360] width 24 height 24
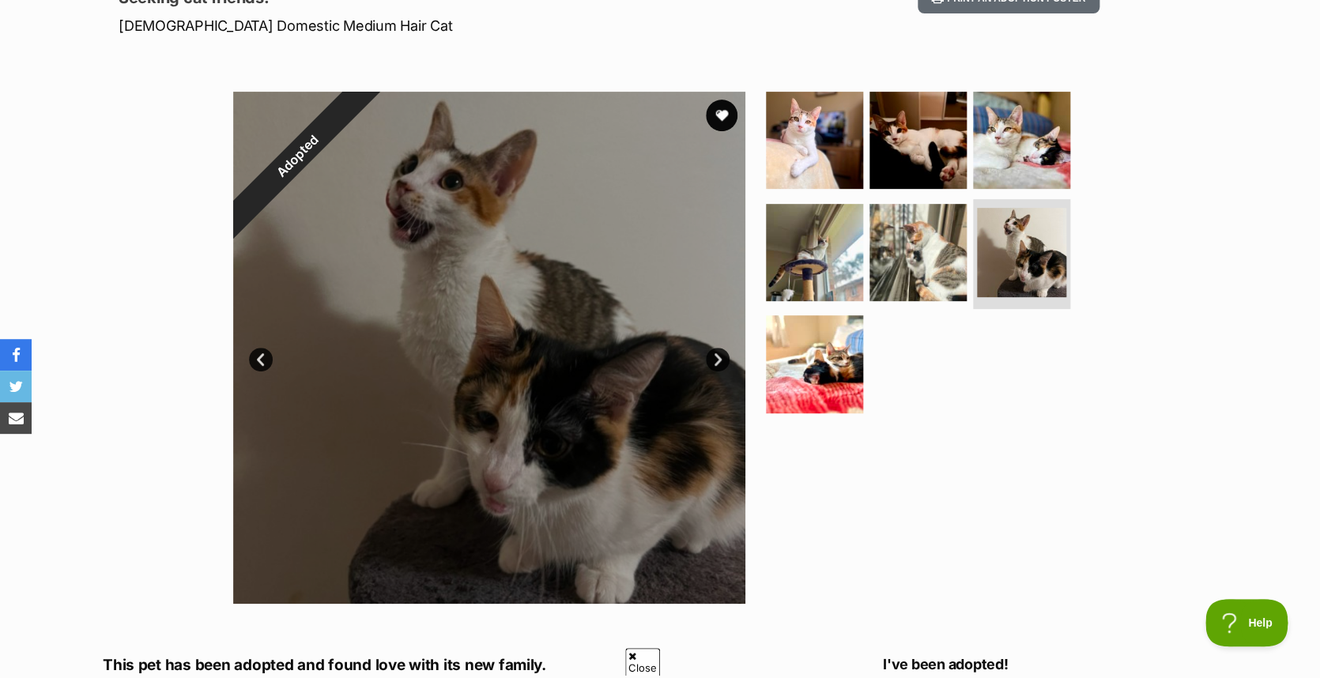
click at [717, 358] on link "Next" at bounding box center [718, 360] width 24 height 24
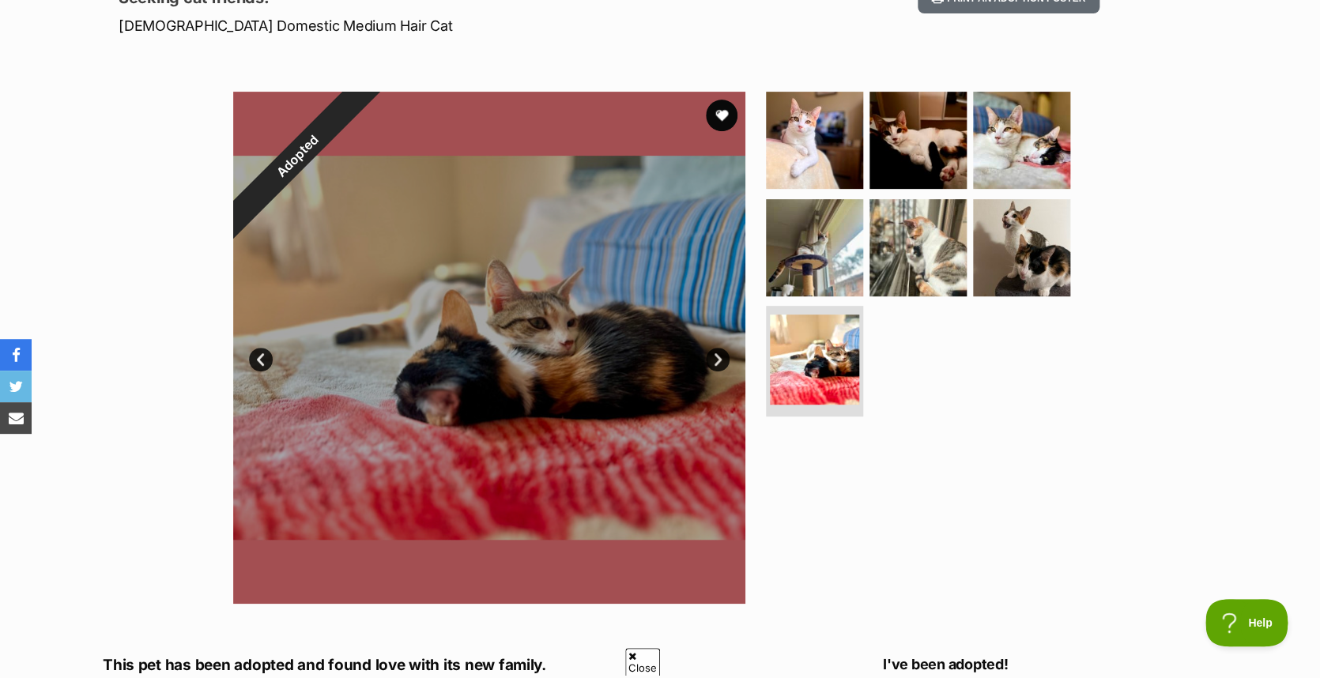
click at [717, 358] on link "Next" at bounding box center [718, 360] width 24 height 24
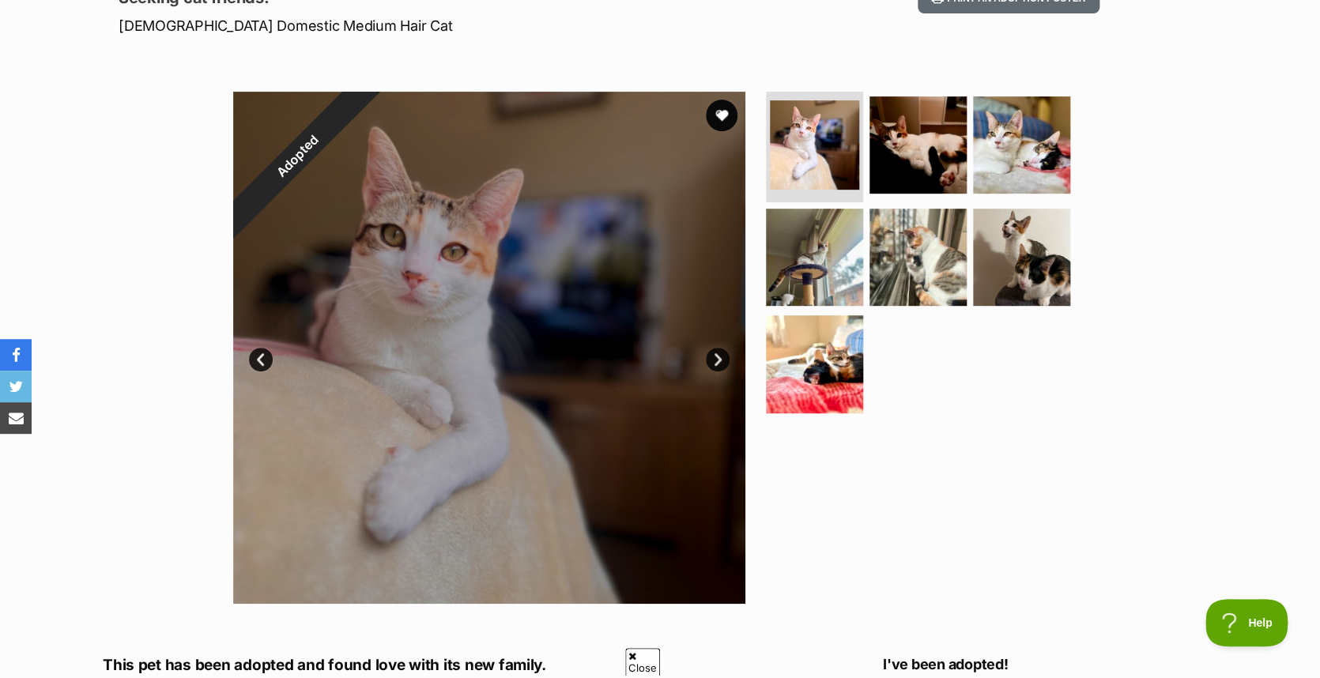
click at [717, 358] on link "Next" at bounding box center [718, 360] width 24 height 24
